Goal: Transaction & Acquisition: Obtain resource

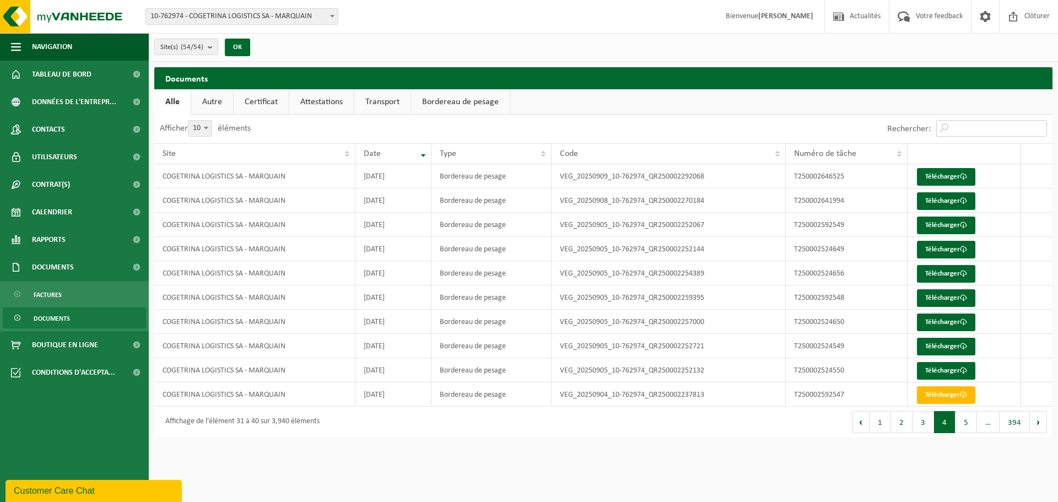
click at [965, 128] on input "Rechercher:" at bounding box center [991, 128] width 111 height 17
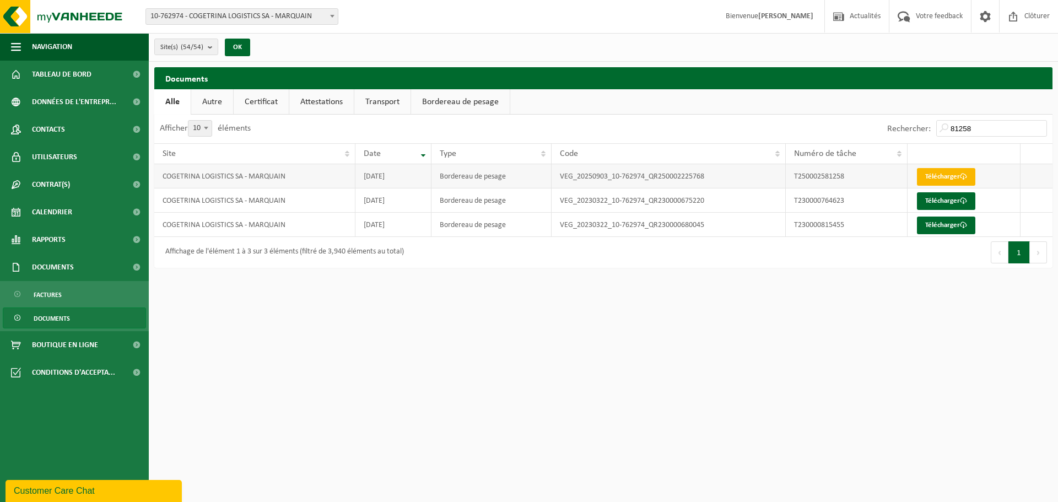
click at [949, 170] on link "Télécharger" at bounding box center [946, 177] width 58 height 18
drag, startPoint x: 971, startPoint y: 128, endPoint x: 860, endPoint y: 111, distance: 112.6
click at [860, 111] on div "Documents Patientez Le téléchargement est un peu long en raison de la grande qu…" at bounding box center [603, 170] width 909 height 206
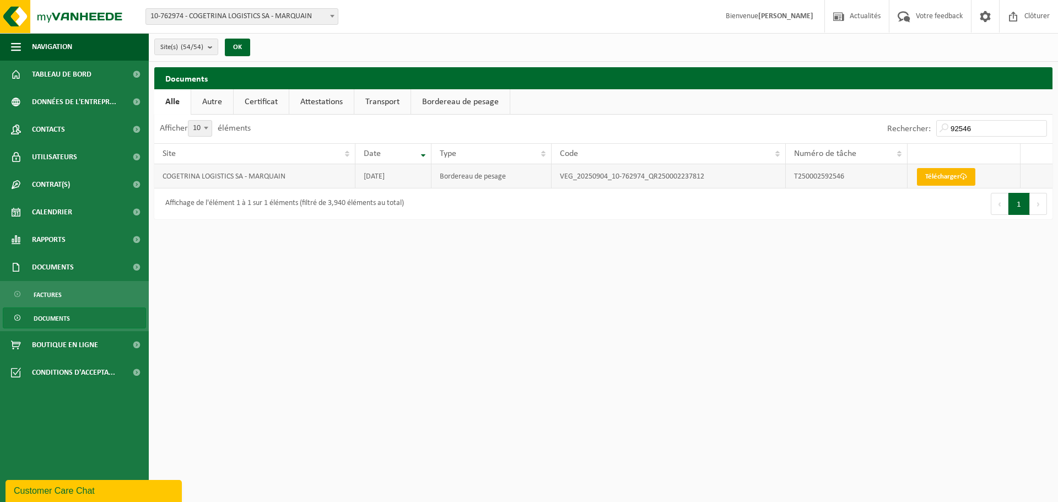
click at [922, 174] on link "Télécharger" at bounding box center [946, 177] width 58 height 18
drag, startPoint x: 974, startPoint y: 125, endPoint x: 928, endPoint y: 124, distance: 45.7
click at [928, 124] on div "Rechercher: 92546" at bounding box center [967, 129] width 171 height 29
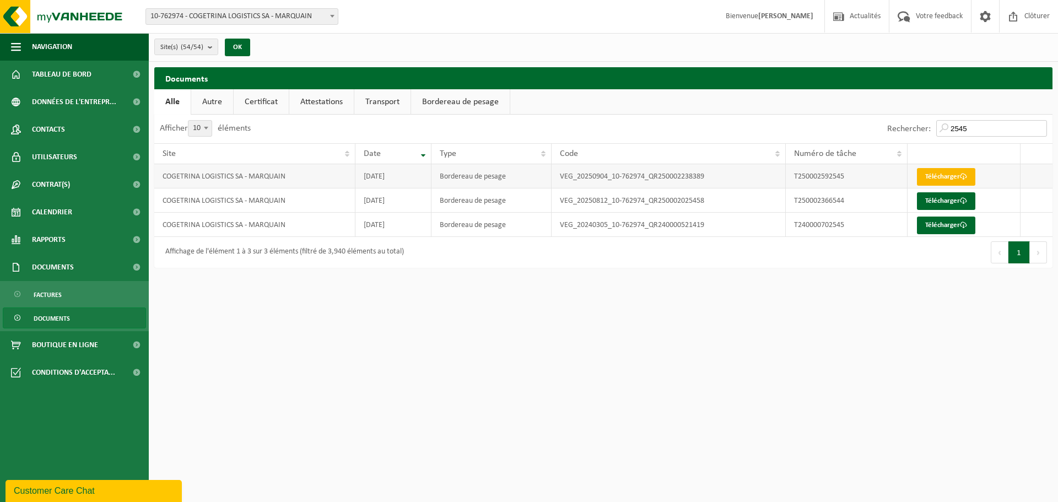
type input "2545"
click at [937, 176] on link "Télécharger" at bounding box center [946, 177] width 58 height 18
click at [608, 384] on html "Site: 10-762974 - COGETRINA LOGISTICS SA - MARQUAIN 10-758815 - CHANTIER DIVERS…" at bounding box center [529, 251] width 1058 height 502
drag, startPoint x: 941, startPoint y: 127, endPoint x: 850, endPoint y: 87, distance: 99.4
click at [853, 116] on div "Rechercher: 2545" at bounding box center [827, 129] width 449 height 29
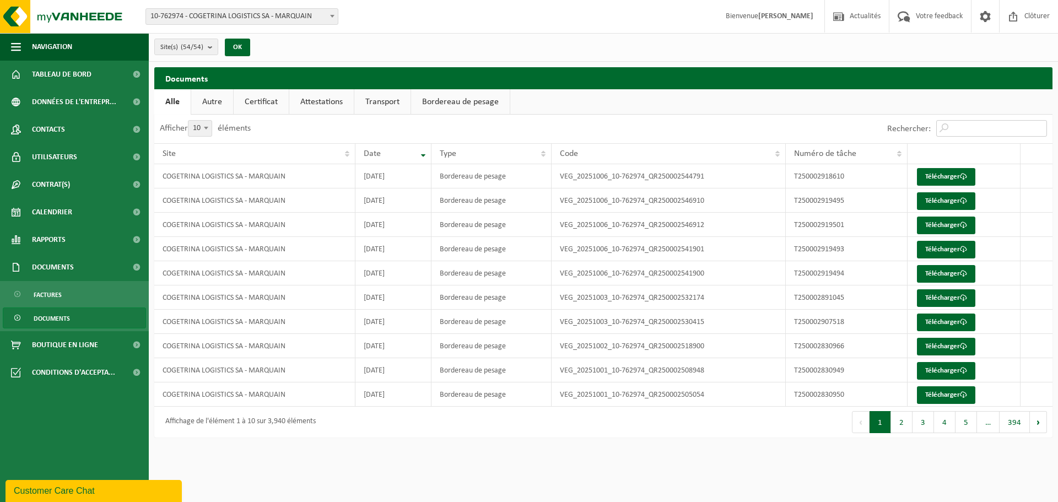
click at [964, 124] on input "Rechercher:" at bounding box center [991, 128] width 111 height 17
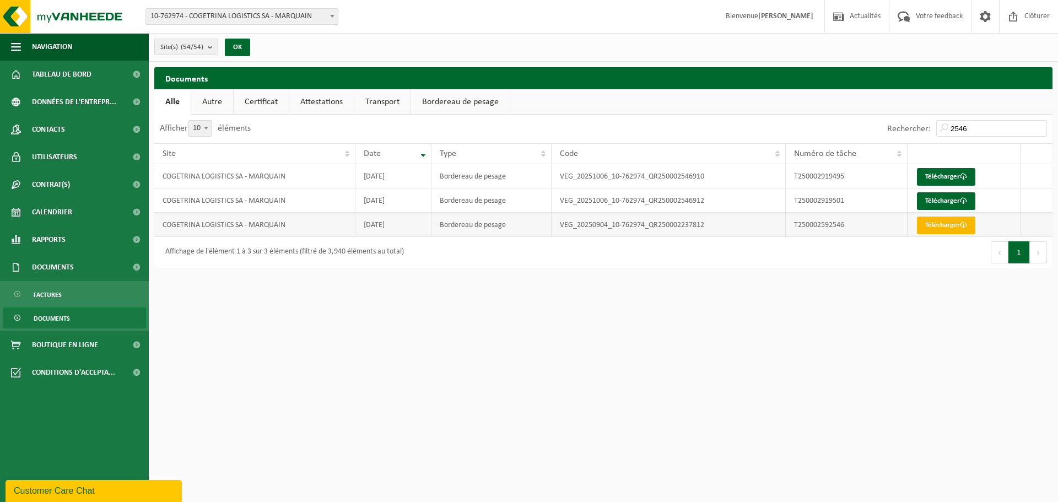
click at [947, 227] on link "Télécharger" at bounding box center [946, 226] width 58 height 18
drag, startPoint x: 968, startPoint y: 126, endPoint x: 864, endPoint y: 126, distance: 104.1
click at [865, 126] on div "Rechercher: 2546" at bounding box center [827, 129] width 449 height 29
click at [955, 177] on link "Télécharger" at bounding box center [946, 177] width 58 height 18
drag, startPoint x: 975, startPoint y: 127, endPoint x: 906, endPoint y: 118, distance: 68.9
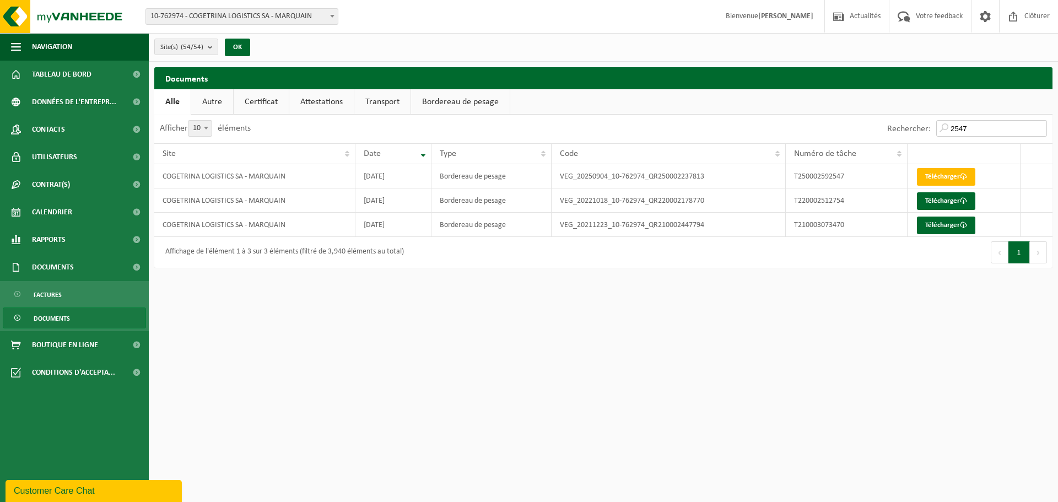
click at [906, 118] on div "Rechercher: 2547" at bounding box center [967, 129] width 171 height 29
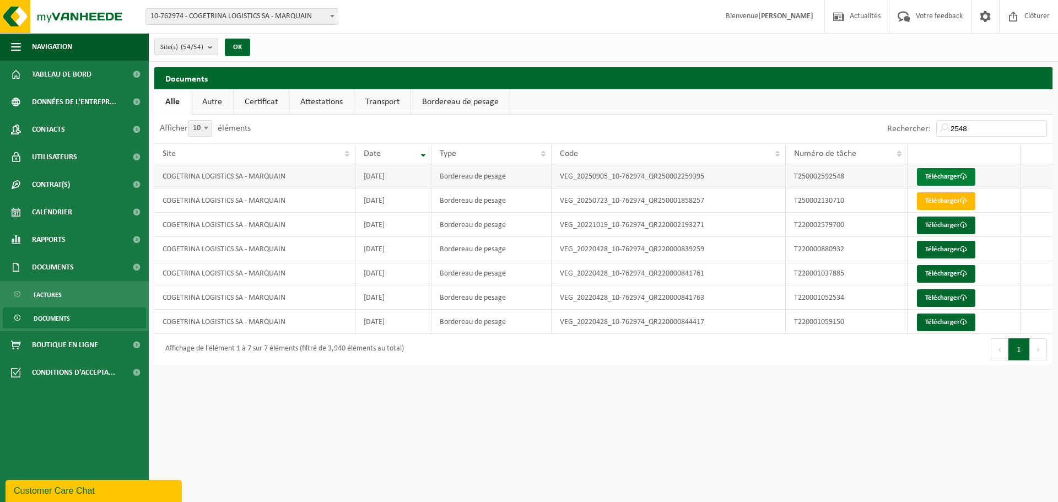
click at [962, 182] on link "Télécharger" at bounding box center [946, 177] width 58 height 18
drag, startPoint x: 979, startPoint y: 129, endPoint x: 887, endPoint y: 121, distance: 92.9
click at [888, 121] on div "Rechercher: 2548" at bounding box center [967, 129] width 171 height 29
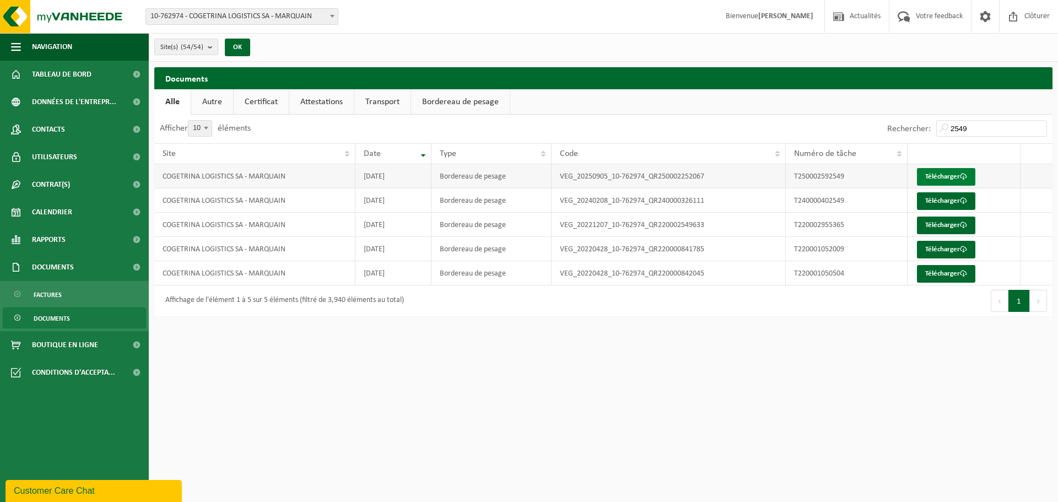
click at [957, 175] on link "Télécharger" at bounding box center [946, 177] width 58 height 18
drag, startPoint x: 928, startPoint y: 126, endPoint x: 904, endPoint y: 128, distance: 24.3
click at [905, 128] on div "Rechercher: 2549" at bounding box center [967, 129] width 171 height 29
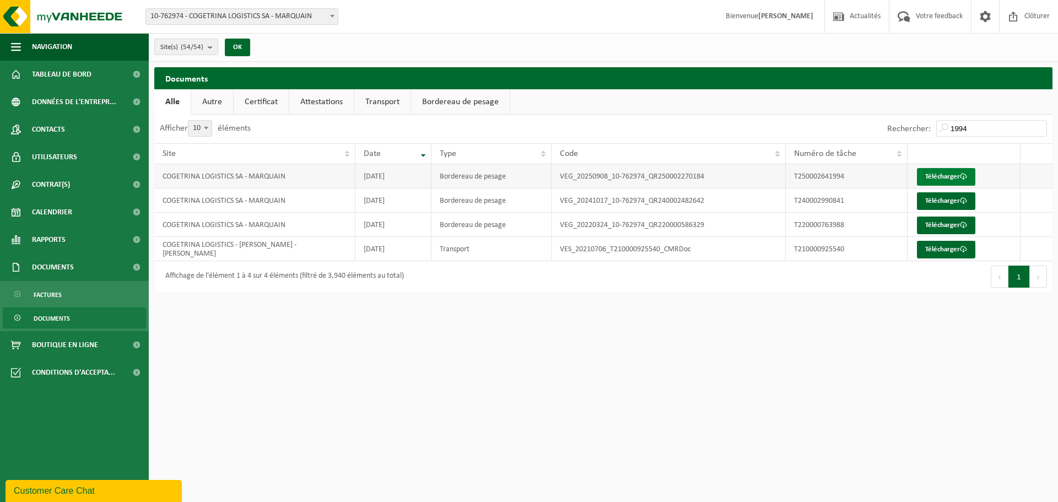
click at [956, 179] on link "Télécharger" at bounding box center [946, 177] width 58 height 18
drag, startPoint x: 974, startPoint y: 133, endPoint x: 940, endPoint y: 120, distance: 35.9
click at [940, 120] on input "1994" at bounding box center [991, 128] width 111 height 17
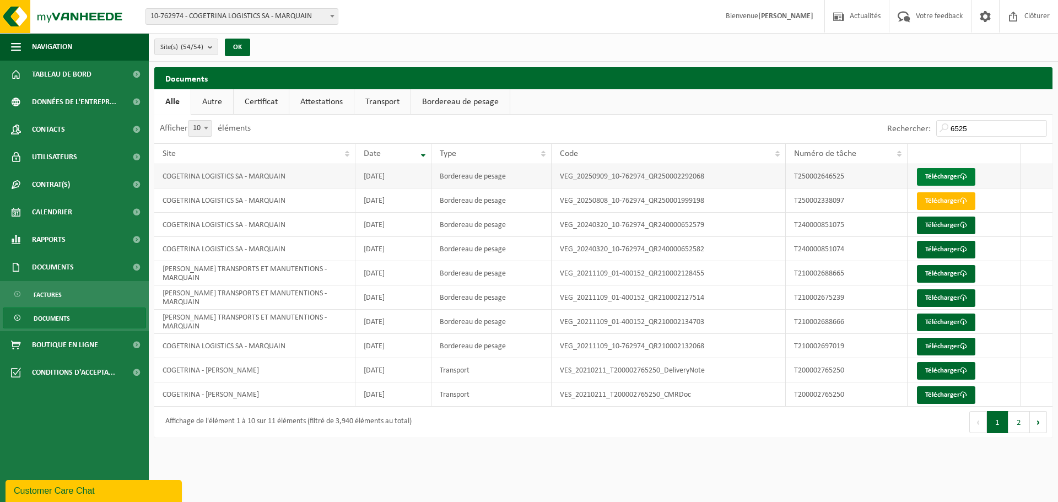
click at [957, 175] on link "Télécharger" at bounding box center [946, 177] width 58 height 18
drag, startPoint x: 981, startPoint y: 126, endPoint x: 898, endPoint y: 129, distance: 83.8
click at [898, 129] on div "Rechercher: 6525" at bounding box center [967, 129] width 171 height 29
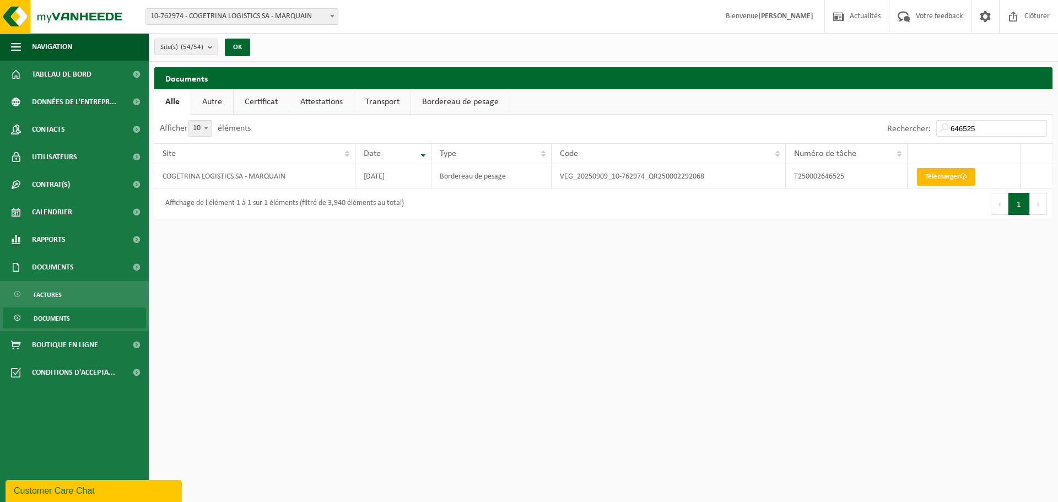
drag, startPoint x: 874, startPoint y: 164, endPoint x: 609, endPoint y: 267, distance: 284.4
click at [512, 290] on html "Site: 10-762974 - COGETRINA LOGISTICS SA - MARQUAIN 10-758815 - CHANTIER DIVERS…" at bounding box center [529, 251] width 1058 height 502
click at [954, 179] on link "Télécharger" at bounding box center [946, 177] width 58 height 18
drag, startPoint x: 981, startPoint y: 127, endPoint x: 859, endPoint y: 113, distance: 122.6
click at [859, 113] on div "Documents Patientez Le téléchargement est un peu long en raison de la grande qu…" at bounding box center [603, 146] width 909 height 158
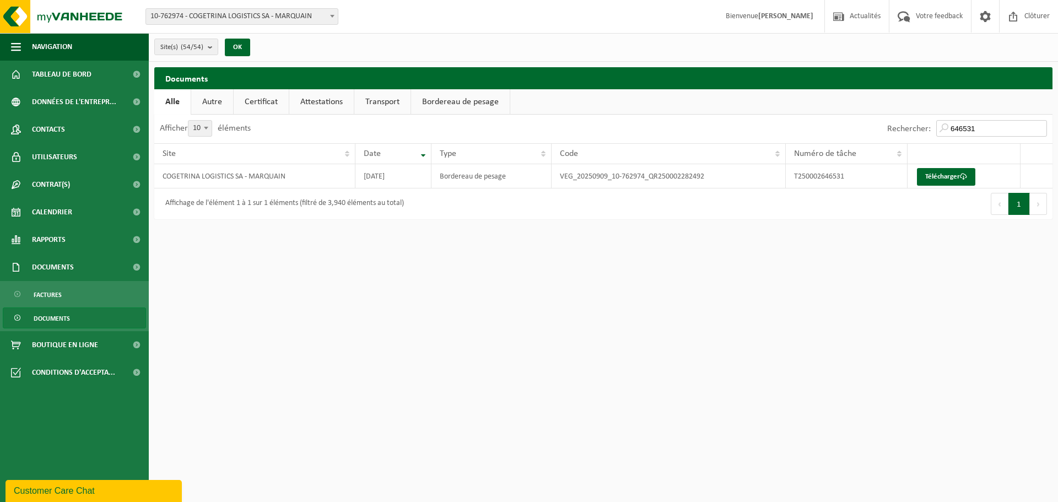
type input "646531"
click at [955, 175] on link "Télécharger" at bounding box center [946, 177] width 58 height 18
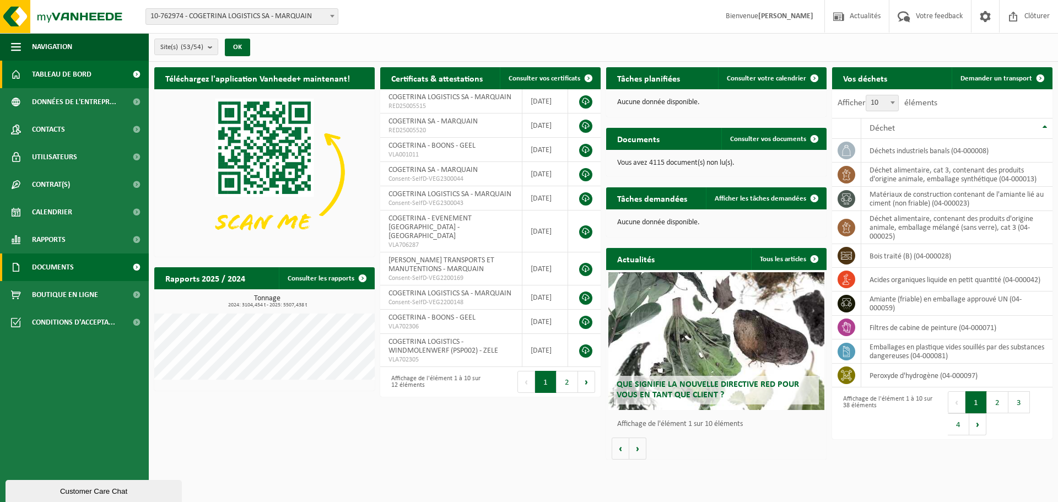
click at [84, 270] on link "Documents" at bounding box center [74, 267] width 149 height 28
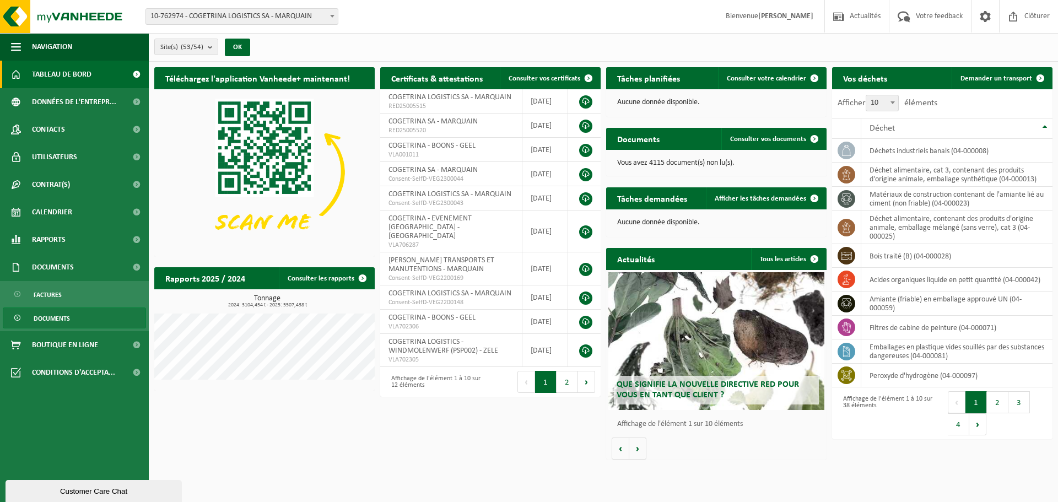
click at [76, 318] on link "Documents" at bounding box center [74, 317] width 143 height 21
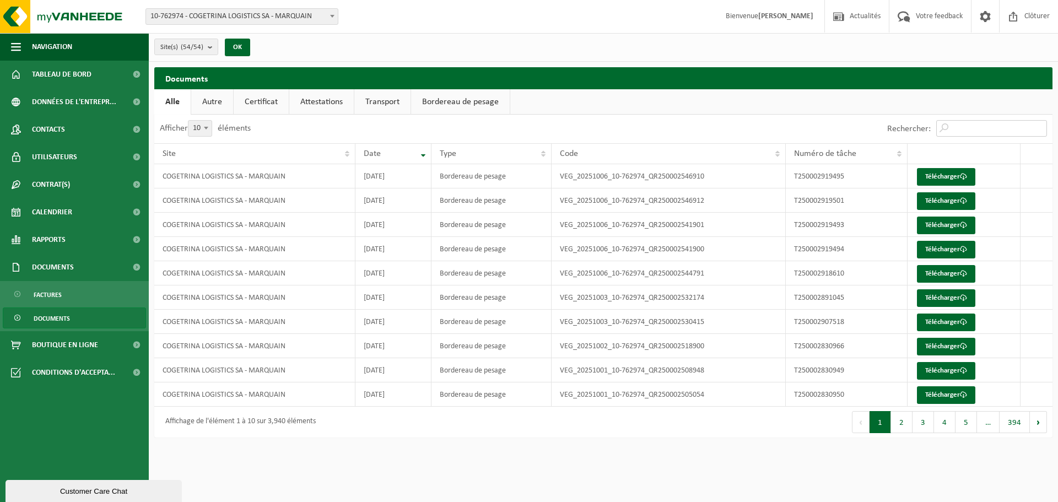
click at [1007, 132] on input "Rechercher:" at bounding box center [991, 128] width 111 height 17
drag, startPoint x: 962, startPoint y: 134, endPoint x: 977, endPoint y: 119, distance: 21.0
click at [964, 134] on input "Rechercher:" at bounding box center [991, 128] width 111 height 17
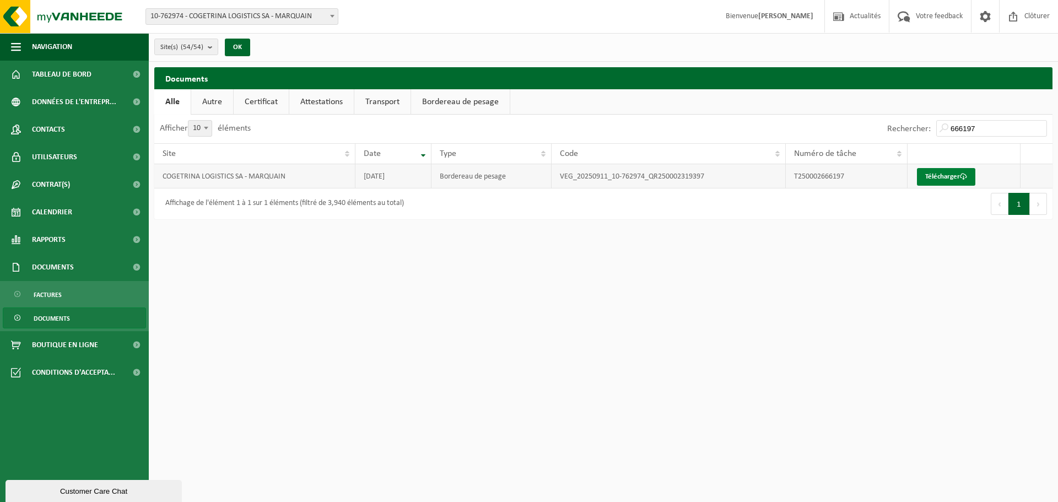
click at [960, 171] on link "Télécharger" at bounding box center [946, 177] width 58 height 18
drag, startPoint x: 980, startPoint y: 127, endPoint x: 868, endPoint y: 110, distance: 113.2
click at [869, 110] on div "Documents Patientez Le téléchargement est un peu long en raison de la grande qu…" at bounding box center [603, 146] width 909 height 158
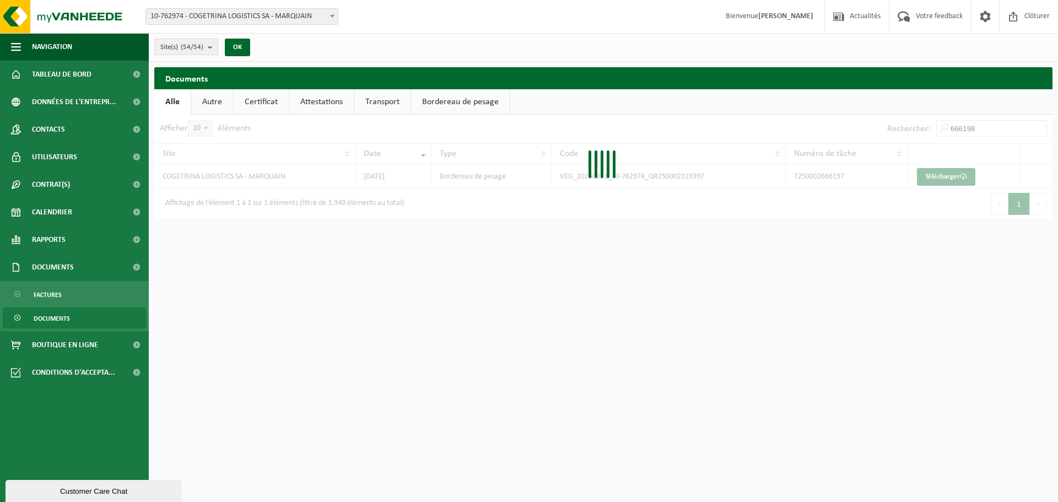
type input "666198"
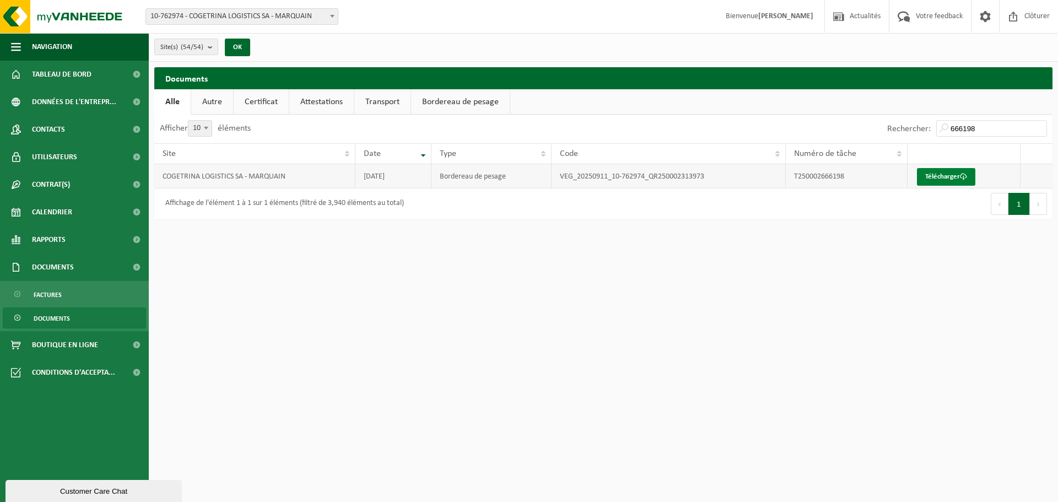
click at [936, 177] on link "Télécharger" at bounding box center [946, 177] width 58 height 18
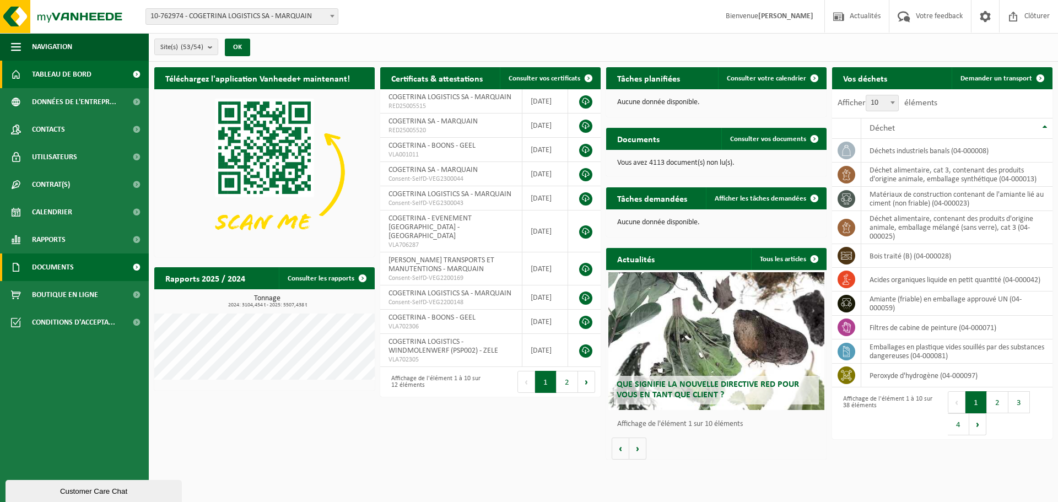
click at [35, 268] on span "Documents" at bounding box center [53, 267] width 42 height 28
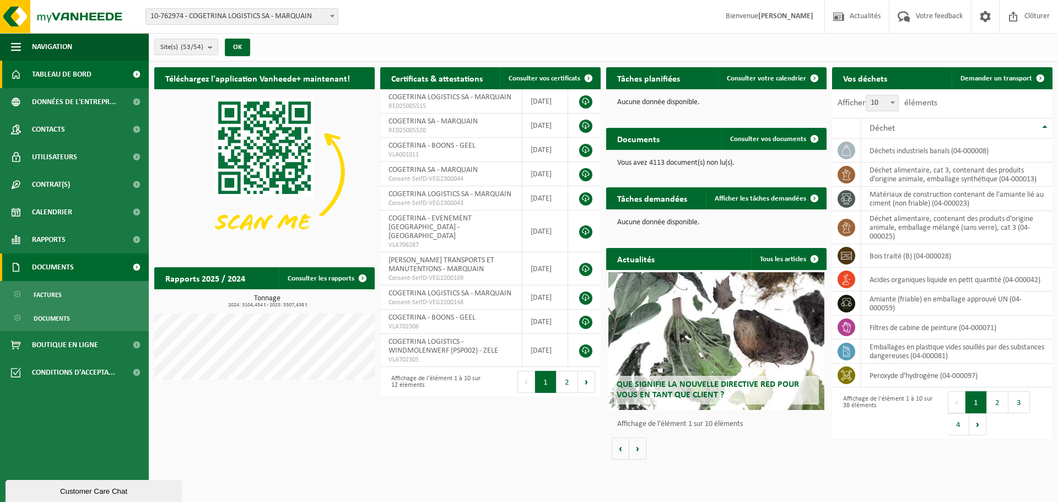
click at [35, 268] on span "Documents" at bounding box center [53, 267] width 42 height 28
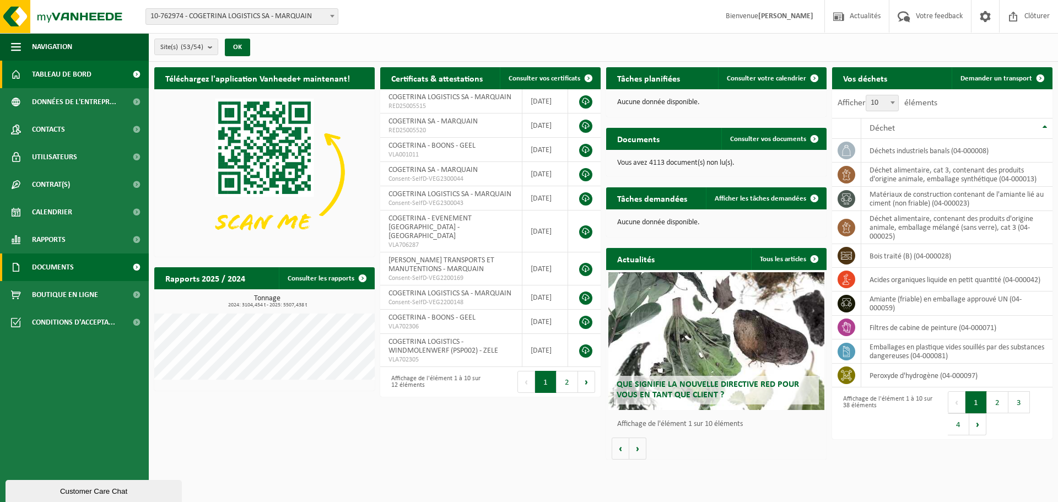
click at [49, 266] on span "Documents" at bounding box center [53, 267] width 42 height 28
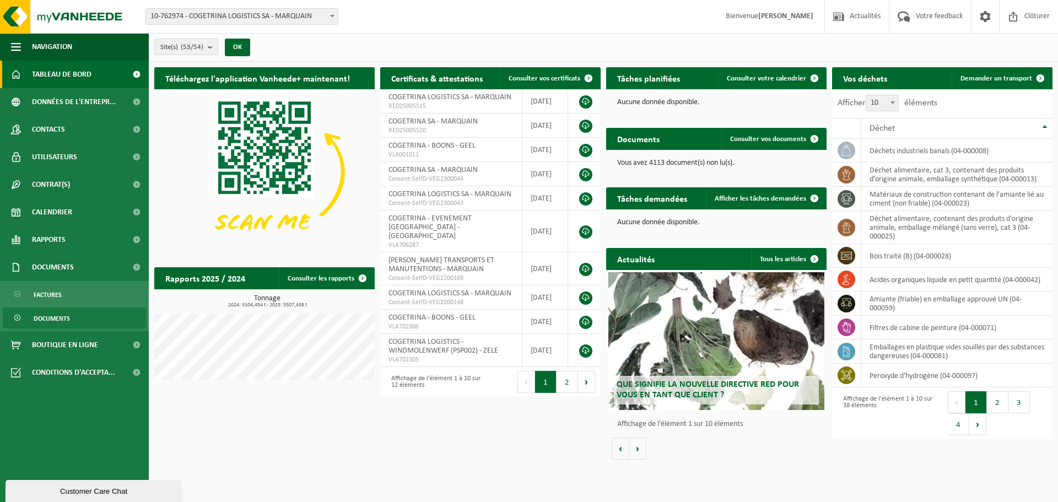
click at [60, 321] on span "Documents" at bounding box center [52, 318] width 36 height 21
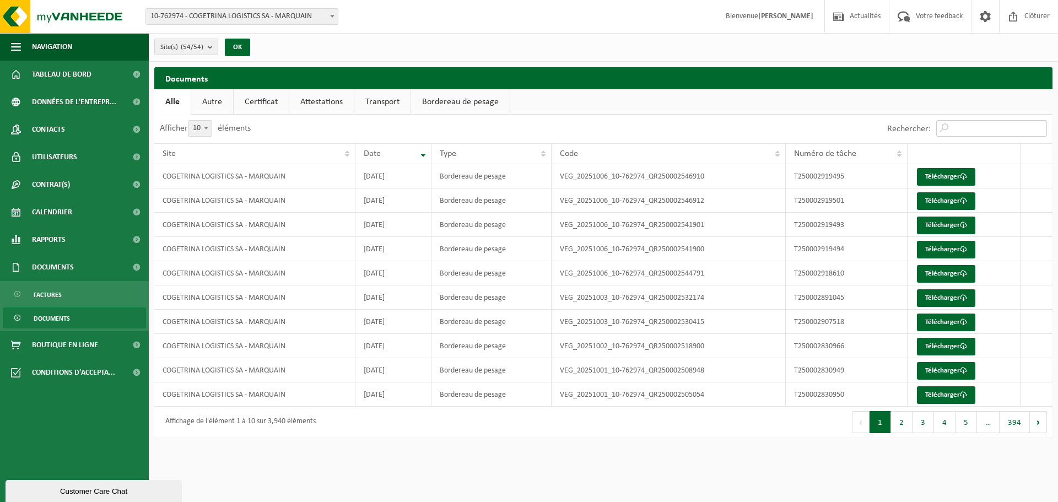
click at [963, 134] on input "Rechercher:" at bounding box center [991, 128] width 111 height 17
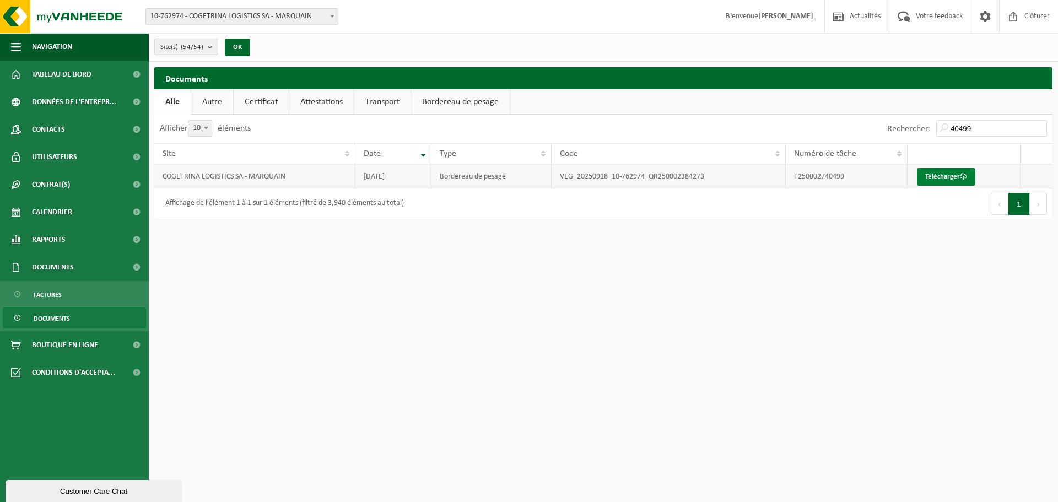
click at [938, 172] on link "Télécharger" at bounding box center [946, 177] width 58 height 18
drag, startPoint x: 964, startPoint y: 127, endPoint x: 979, endPoint y: 127, distance: 15.4
click at [967, 127] on input "40499" at bounding box center [991, 128] width 111 height 17
drag, startPoint x: 979, startPoint y: 127, endPoint x: 942, endPoint y: 127, distance: 36.9
click at [942, 127] on input "40499" at bounding box center [991, 128] width 111 height 17
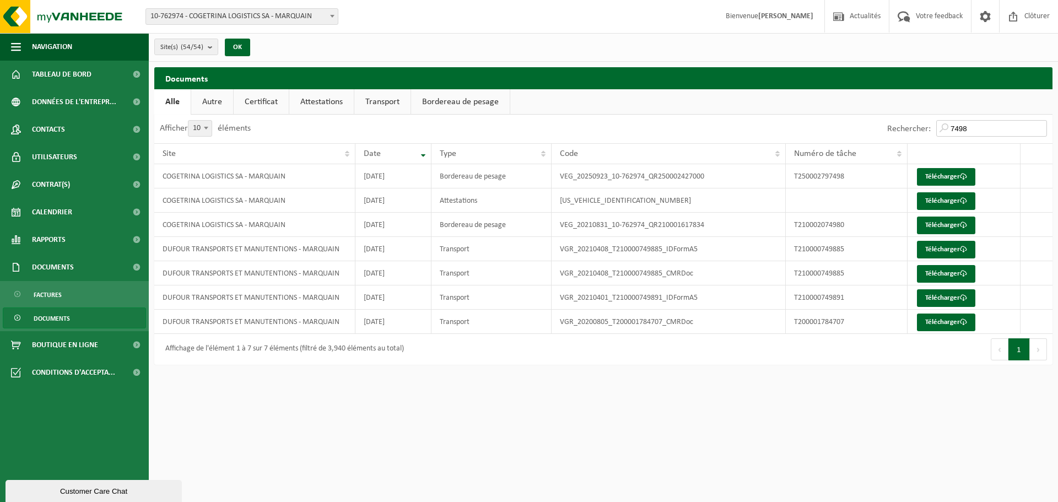
click at [950, 129] on input "7498" at bounding box center [991, 128] width 111 height 17
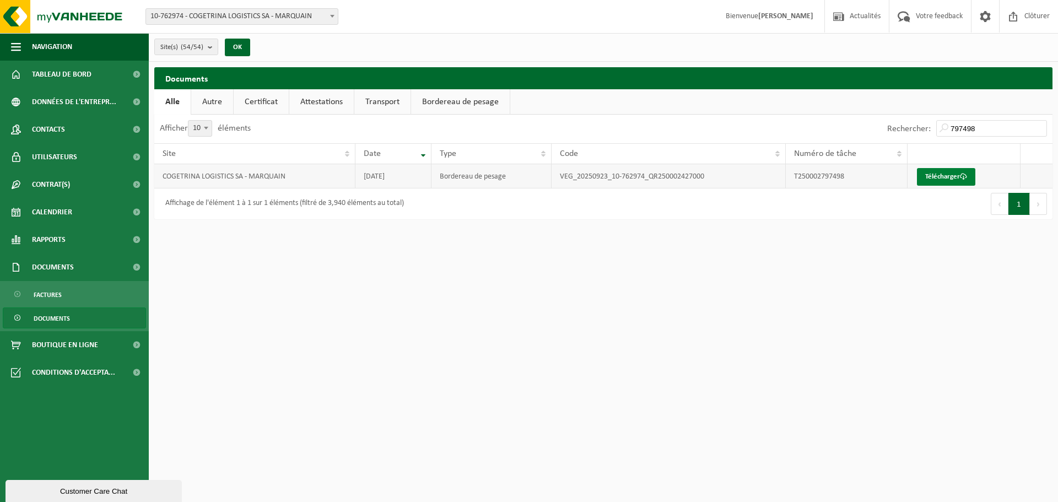
click at [930, 179] on link "Télécharger" at bounding box center [946, 177] width 58 height 18
drag, startPoint x: 979, startPoint y: 128, endPoint x: 856, endPoint y: 123, distance: 123.0
click at [860, 125] on div "Rechercher: 797498" at bounding box center [827, 129] width 449 height 29
click at [927, 178] on link "Télécharger" at bounding box center [946, 177] width 58 height 18
drag, startPoint x: 992, startPoint y: 122, endPoint x: 925, endPoint y: 136, distance: 69.2
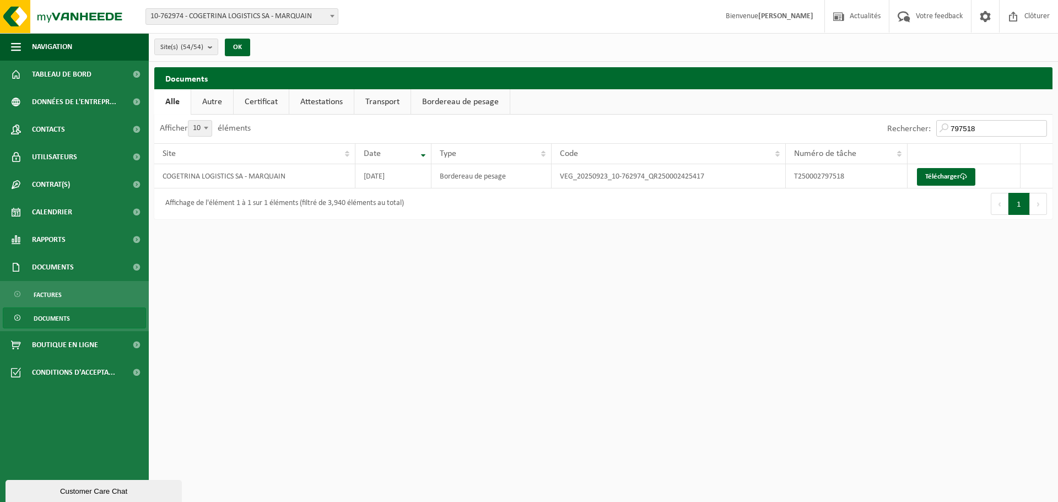
click at [925, 136] on div "Rechercher: 797518" at bounding box center [967, 129] width 171 height 29
click at [935, 175] on link "Télécharger" at bounding box center [946, 177] width 58 height 18
drag, startPoint x: 986, startPoint y: 128, endPoint x: 860, endPoint y: 127, distance: 126.7
click at [860, 127] on div "Rechercher: 797519" at bounding box center [827, 129] width 449 height 29
type input "809004"
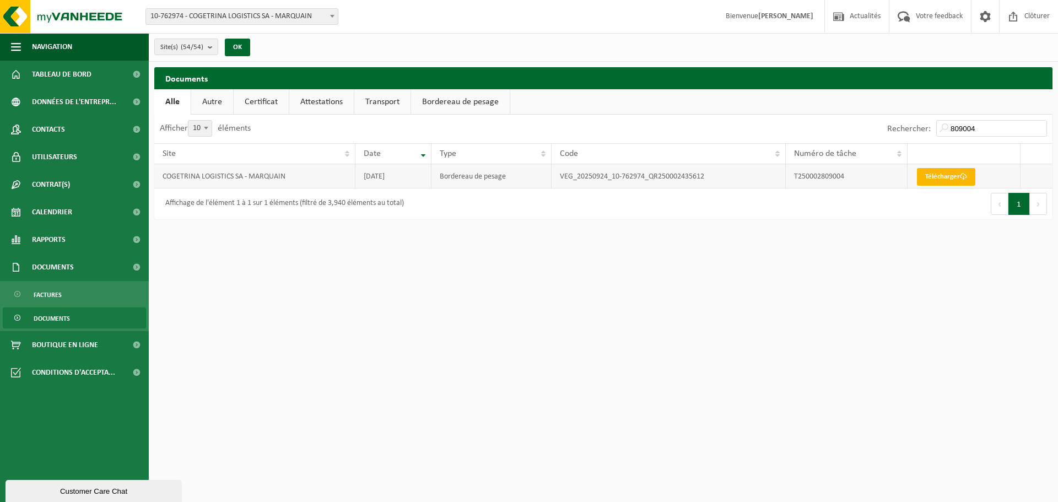
click at [937, 171] on link "Télécharger" at bounding box center [946, 177] width 58 height 18
drag, startPoint x: 959, startPoint y: 126, endPoint x: 806, endPoint y: 97, distance: 155.3
click at [860, 129] on div "Rechercher: 809004" at bounding box center [827, 129] width 449 height 29
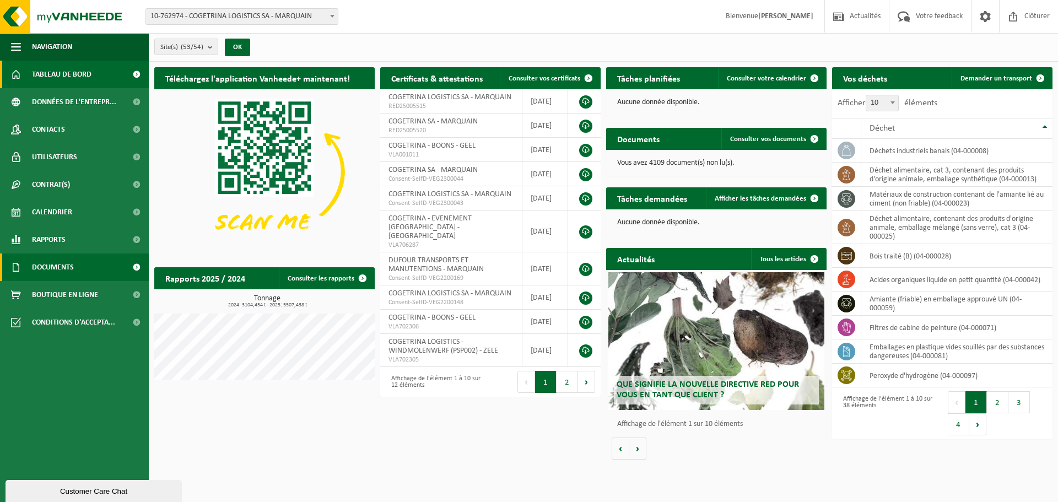
click at [63, 275] on span "Documents" at bounding box center [53, 267] width 42 height 28
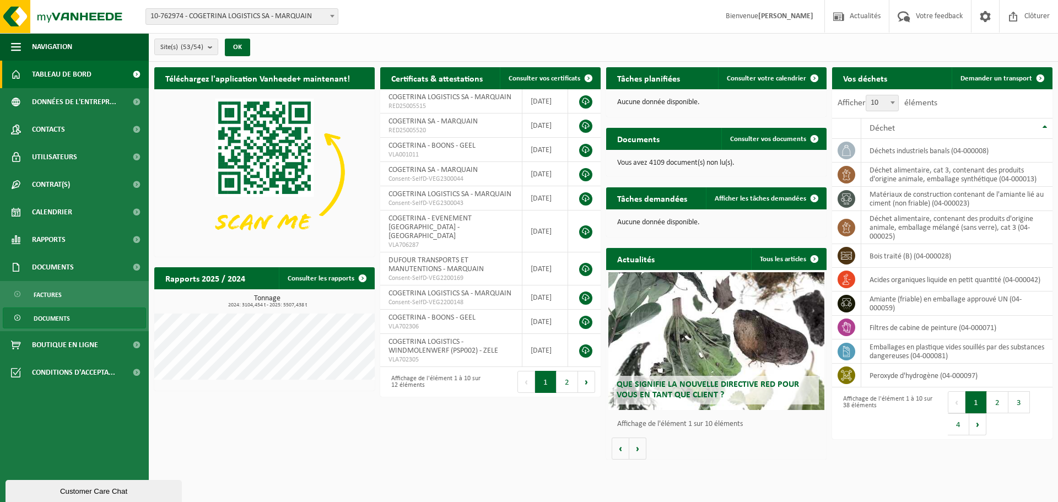
click at [65, 321] on span "Documents" at bounding box center [52, 318] width 36 height 21
click at [76, 317] on link "Documents" at bounding box center [74, 317] width 143 height 21
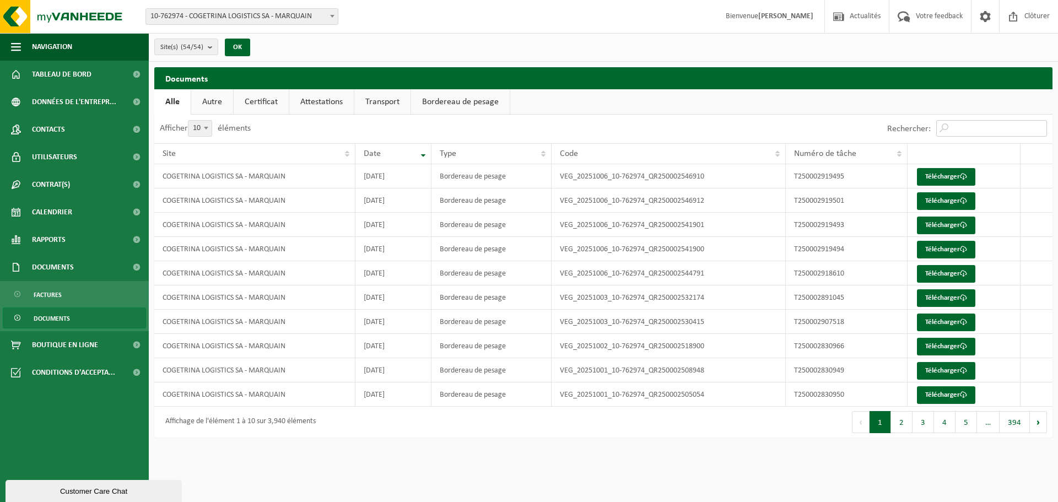
click at [994, 134] on input "Rechercher:" at bounding box center [991, 128] width 111 height 17
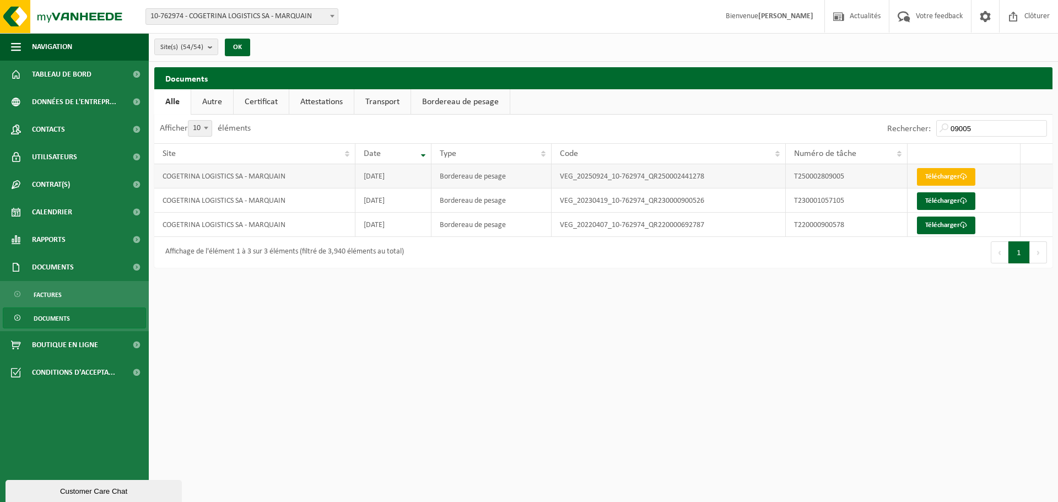
click at [973, 175] on link "Télécharger" at bounding box center [946, 177] width 58 height 18
drag, startPoint x: 979, startPoint y: 128, endPoint x: 840, endPoint y: 121, distance: 139.6
click at [857, 122] on div "Rechercher: 09005" at bounding box center [827, 129] width 449 height 29
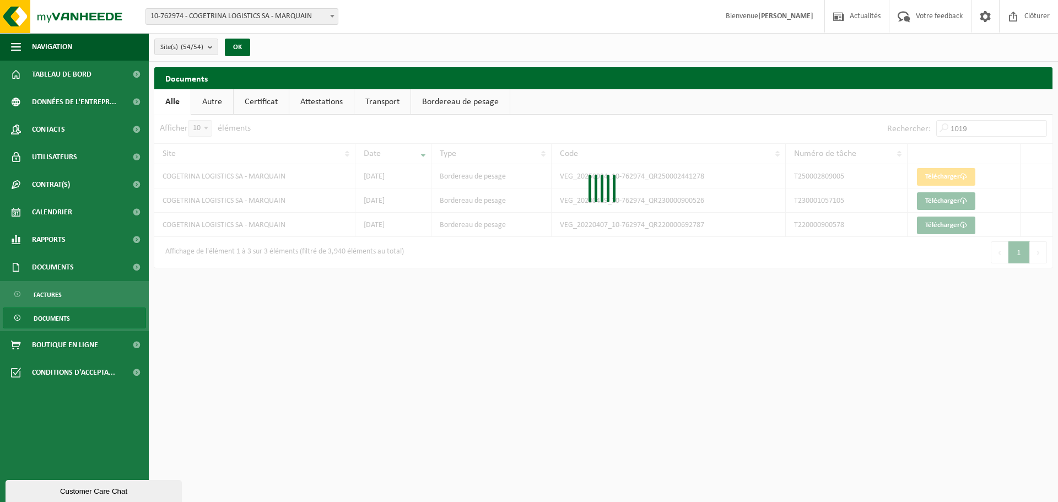
type input "1019"
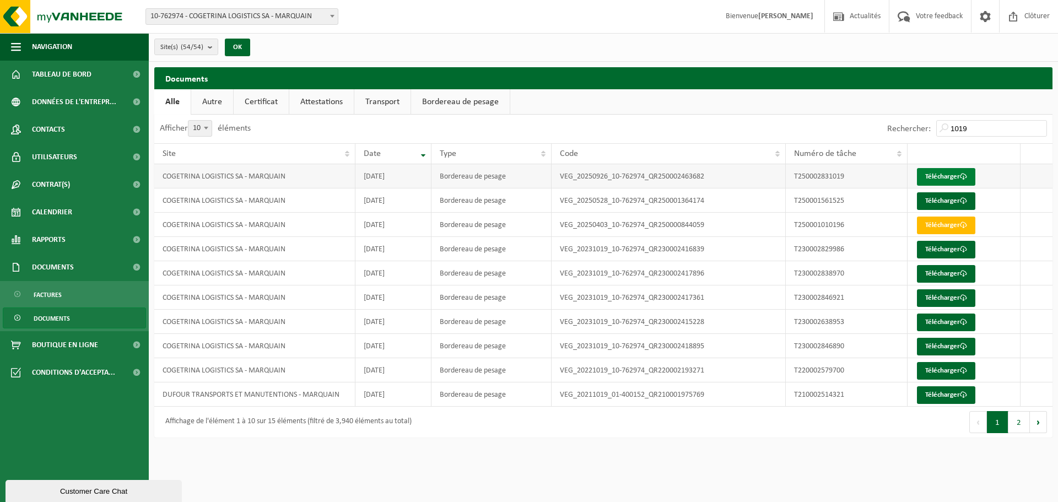
click at [961, 177] on span at bounding box center [963, 176] width 7 height 7
drag, startPoint x: 975, startPoint y: 122, endPoint x: 902, endPoint y: 128, distance: 73.5
click at [903, 128] on div "Rechercher: 1019" at bounding box center [967, 129] width 171 height 29
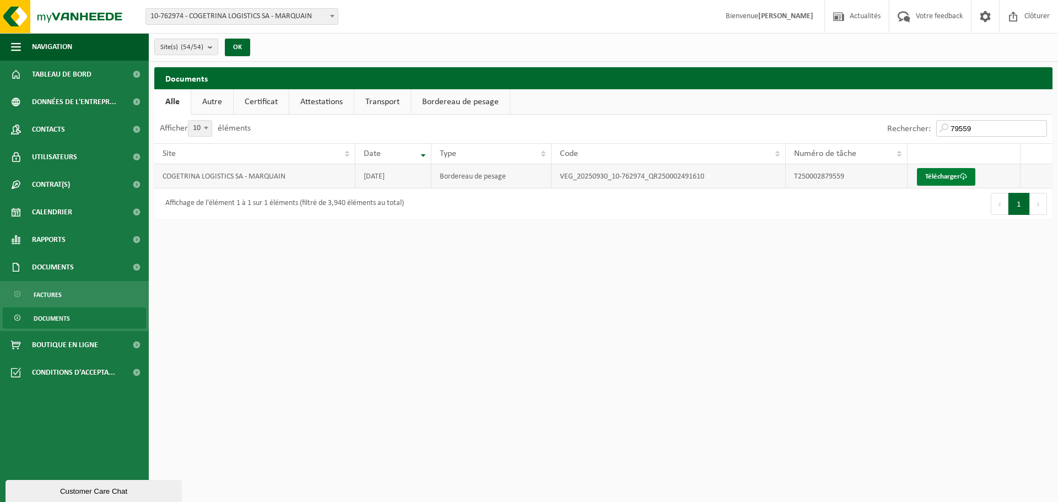
type input "79559"
click at [939, 176] on link "Télécharger" at bounding box center [946, 177] width 58 height 18
